Goal: Check status: Check status

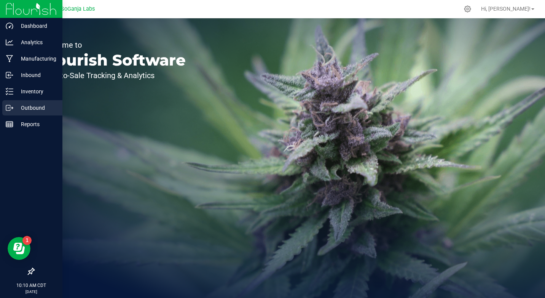
click at [8, 108] on icon at bounding box center [10, 108] width 8 height 8
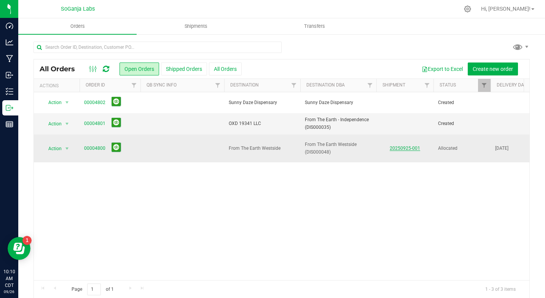
click at [412, 145] on link "20250925-001" at bounding box center [405, 147] width 30 height 5
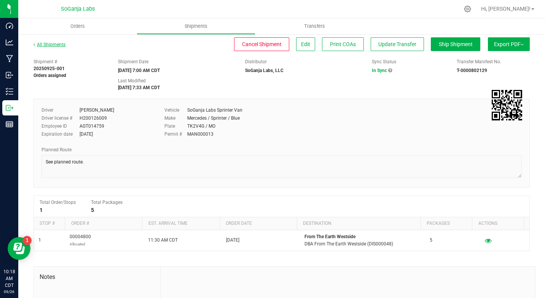
click at [59, 43] on link "All Shipments" at bounding box center [49, 44] width 32 height 5
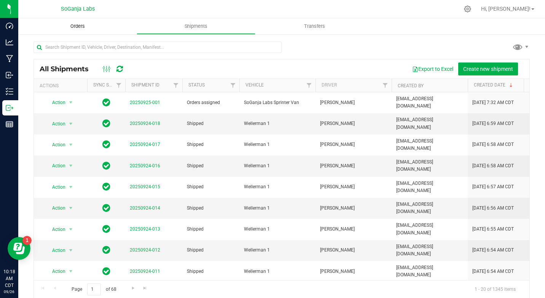
click at [81, 27] on span "Orders" at bounding box center [77, 26] width 35 height 7
